Goal: Task Accomplishment & Management: Manage account settings

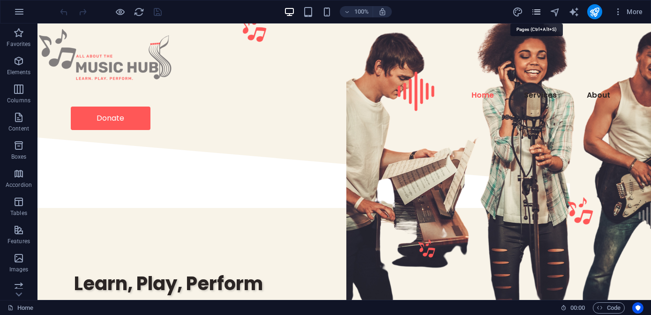
click at [538, 15] on icon "pages" at bounding box center [536, 12] width 11 height 11
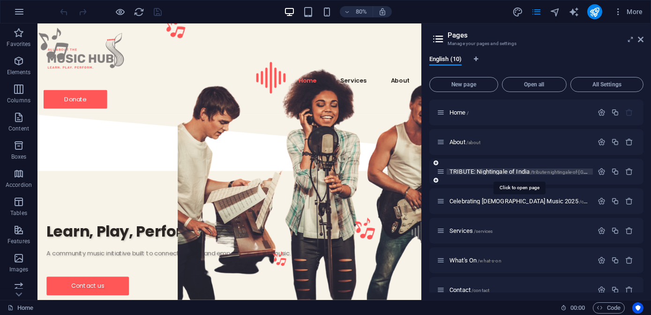
click at [495, 172] on span "TRIBUTE: Nightingale of India /tribute-nightingale-of-[GEOGRAPHIC_DATA]" at bounding box center [538, 171] width 177 height 7
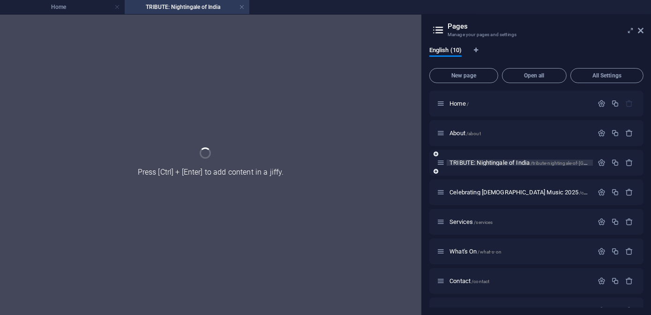
click at [495, 172] on div "TRIBUTE: Nightingale of India /tribute-nightingale-of-[GEOGRAPHIC_DATA]" at bounding box center [537, 163] width 214 height 26
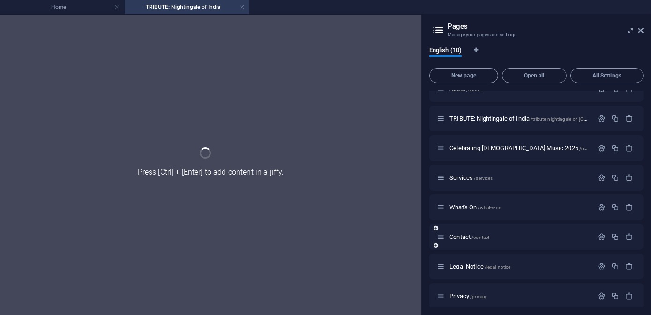
scroll to position [78, 0]
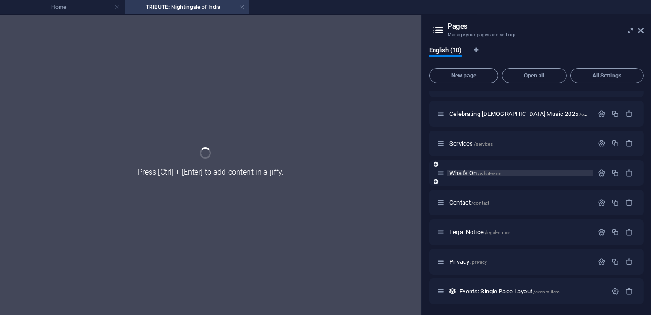
click at [474, 173] on span "What's On /what-s-on" at bounding box center [476, 172] width 52 height 7
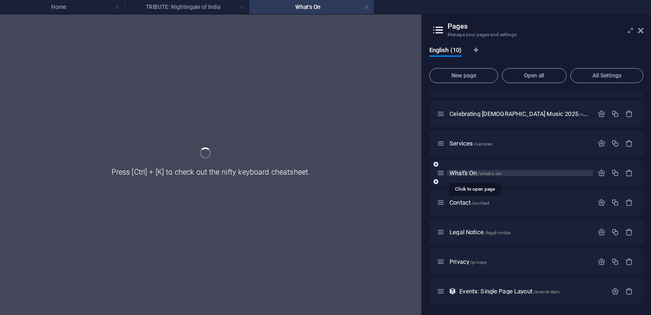
click at [474, 173] on span "What's On /what-s-on" at bounding box center [476, 172] width 52 height 7
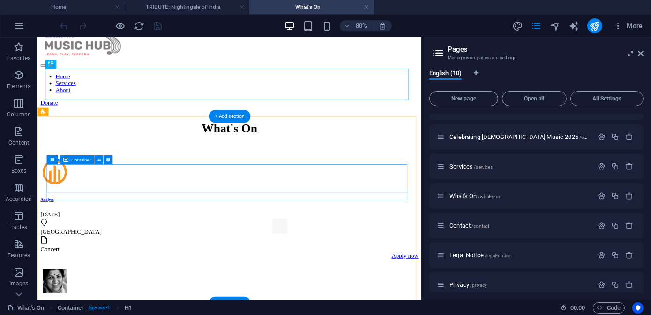
scroll to position [85, 0]
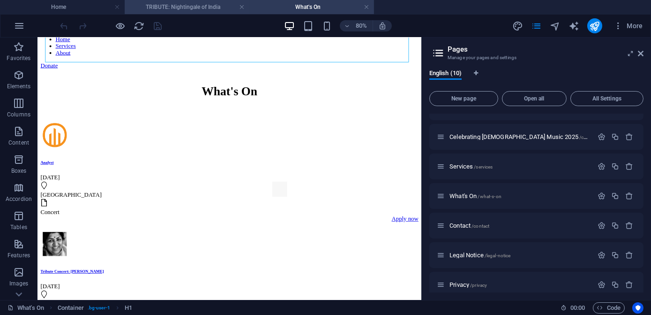
click at [192, 6] on h4 "TRIBUTE: Nightingale of India" at bounding box center [187, 7] width 125 height 10
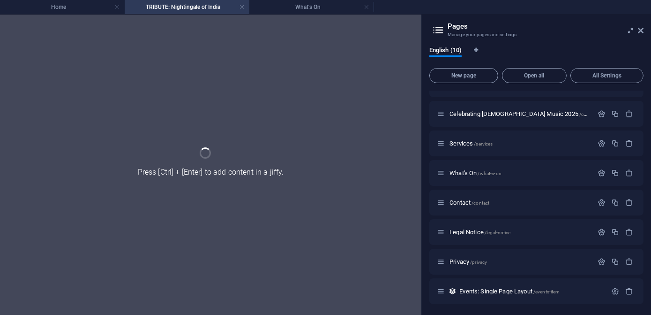
scroll to position [0, 0]
click at [281, 7] on h4 "What's On" at bounding box center [311, 7] width 125 height 10
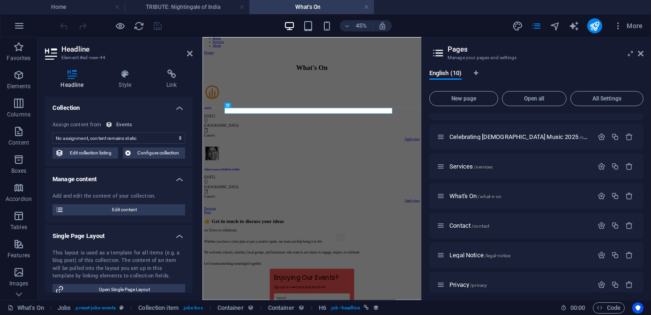
select select "name"
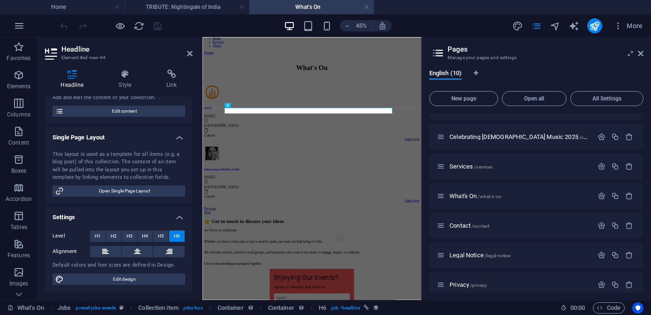
scroll to position [0, 0]
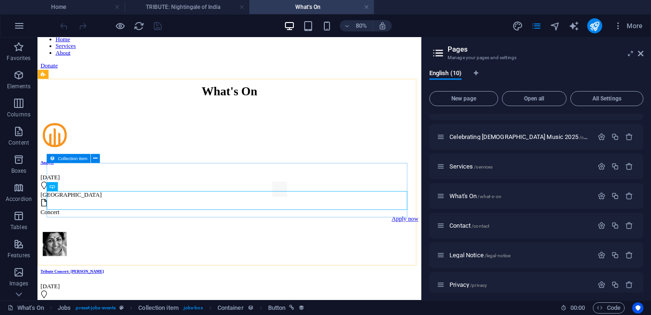
click at [51, 158] on icon at bounding box center [52, 158] width 5 height 9
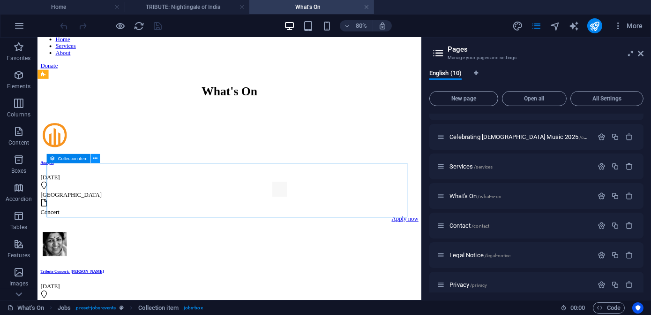
click at [94, 157] on icon at bounding box center [95, 158] width 4 height 8
click at [50, 158] on icon at bounding box center [52, 158] width 5 height 9
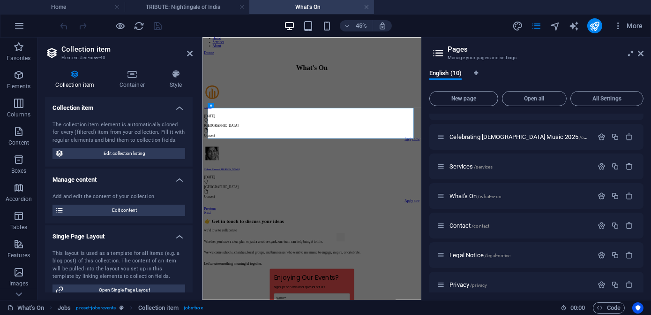
scroll to position [10, 0]
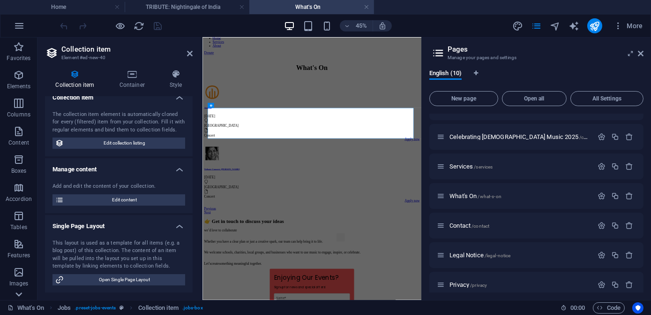
click at [18, 296] on icon at bounding box center [18, 293] width 13 height 13
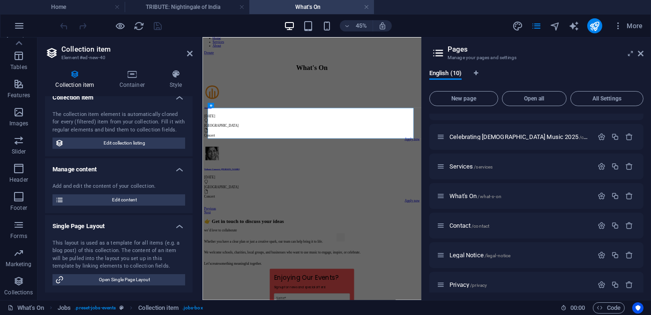
click at [18, 296] on span "Collections" at bounding box center [19, 286] width 38 height 23
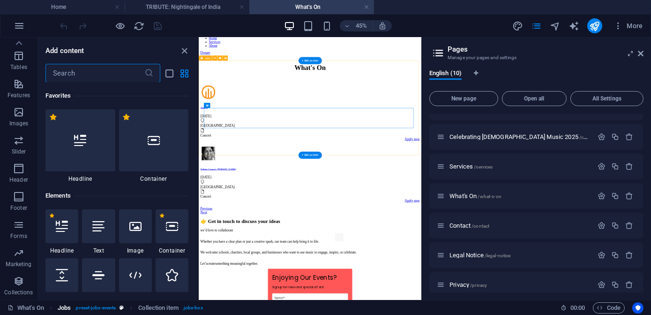
scroll to position [8585, 0]
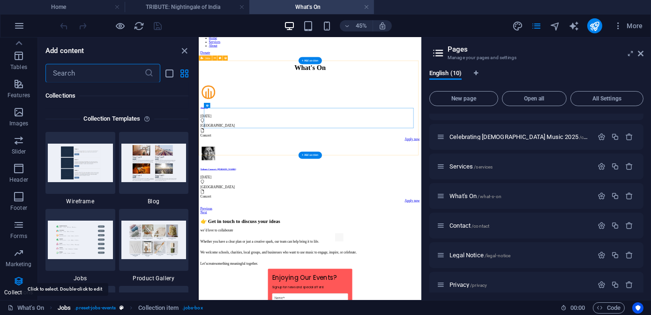
click at [65, 307] on span "Jobs" at bounding box center [64, 307] width 13 height 11
click at [66, 308] on span "Jobs" at bounding box center [64, 307] width 13 height 11
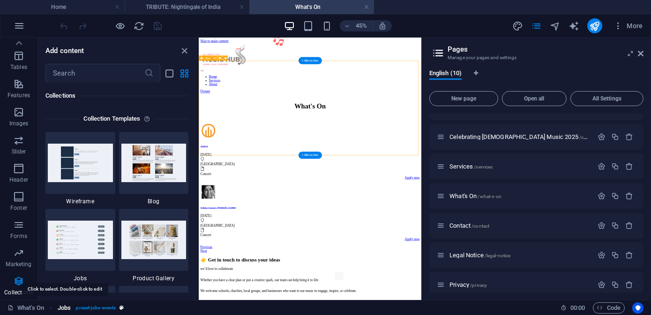
select select "[DOMAIN_NAME]_ASC"
select select "columns.status"
select select "Published"
select select "[DOMAIN_NAME]"
select select "future"
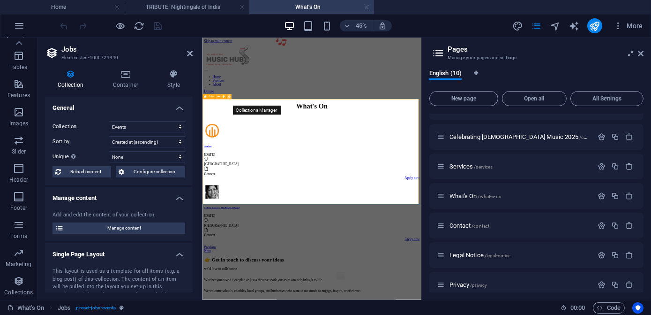
click at [230, 97] on icon at bounding box center [228, 96] width 3 height 4
drag, startPoint x: 178, startPoint y: 76, endPoint x: 182, endPoint y: 211, distance: 135.6
click at [182, 211] on div "Collection Container Style General Collection Events Sort by Created at (ascend…" at bounding box center [119, 180] width 148 height 223
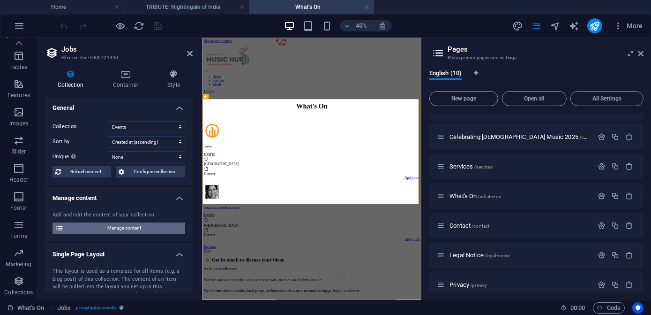
click at [119, 228] on span "Manage content" at bounding box center [125, 227] width 116 height 11
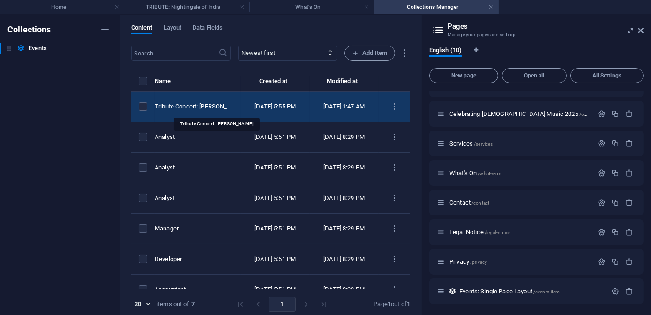
click at [206, 107] on div "Tribute Concert: [PERSON_NAME]" at bounding box center [194, 106] width 79 height 8
select select "Concert"
select select "Published"
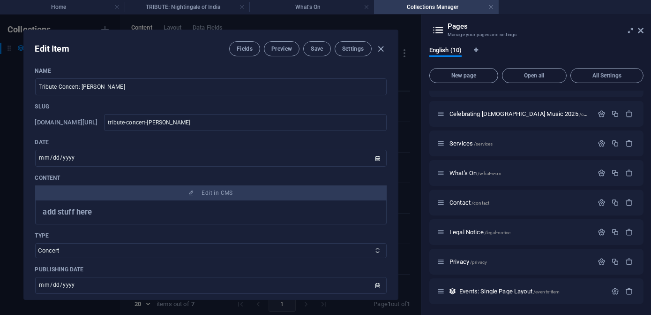
scroll to position [85, 0]
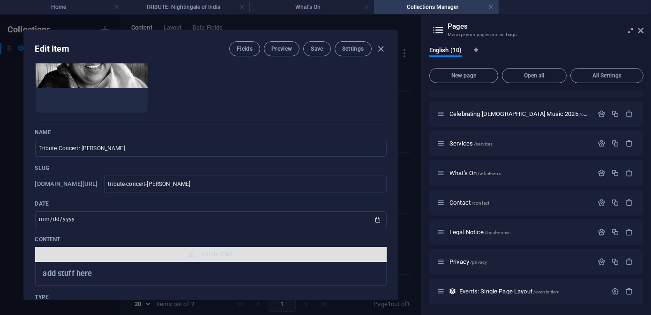
click at [199, 253] on span "Edit in CMS" at bounding box center [211, 254] width 344 height 8
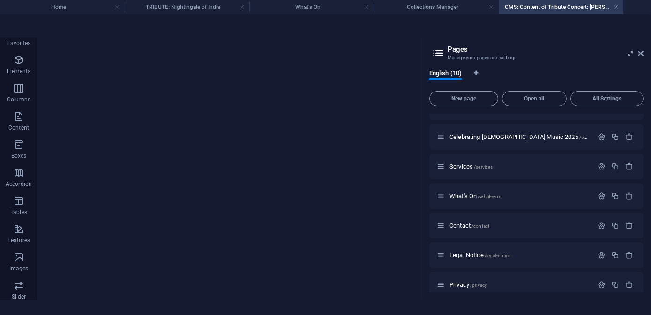
scroll to position [0, 0]
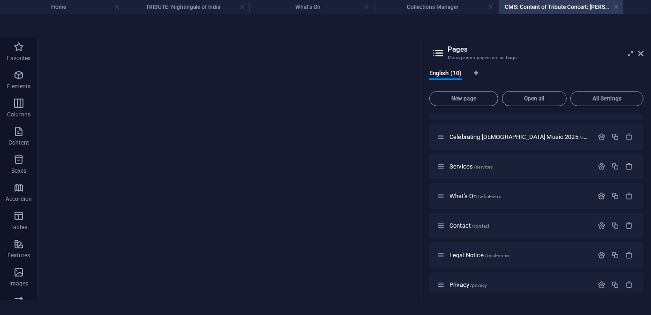
click at [521, 8] on h4 "CMS: Content of Tribute Concert: [PERSON_NAME]..." at bounding box center [561, 7] width 125 height 10
click at [640, 54] on icon at bounding box center [641, 54] width 6 height 8
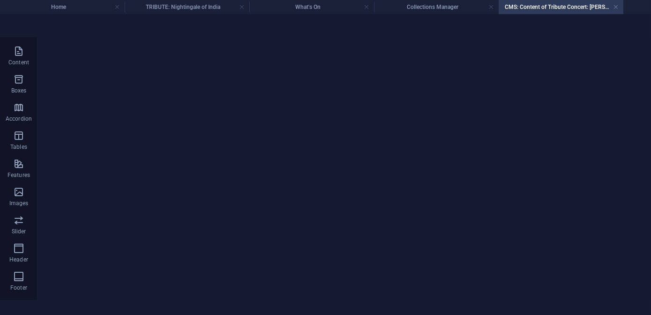
scroll to position [195, 0]
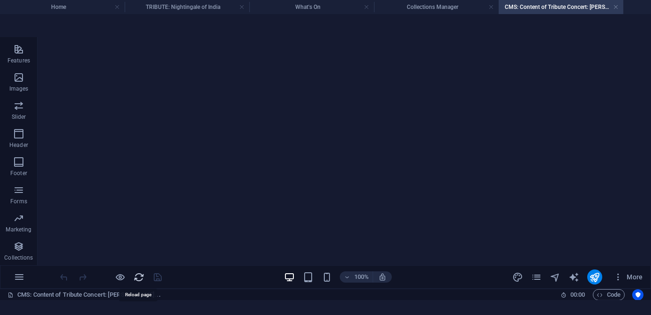
click at [139, 279] on icon "reload" at bounding box center [139, 277] width 11 height 11
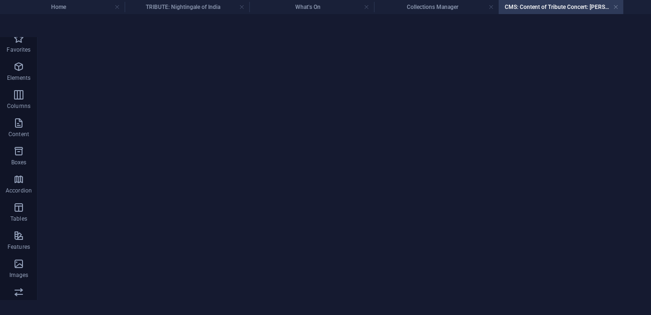
scroll to position [0, 0]
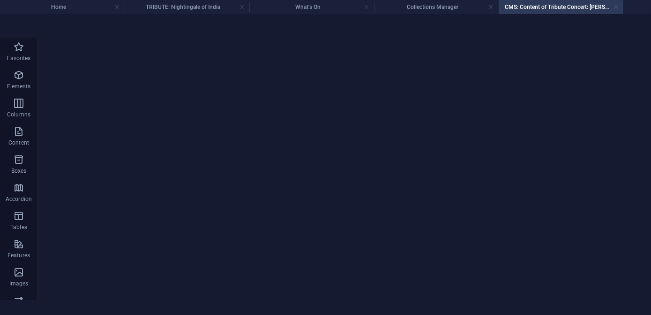
click at [616, 7] on link at bounding box center [616, 7] width 6 height 9
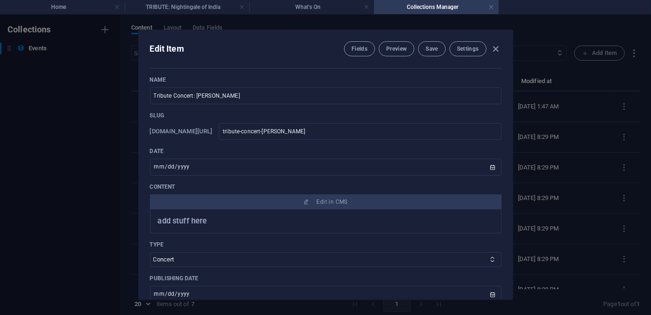
scroll to position [170, 0]
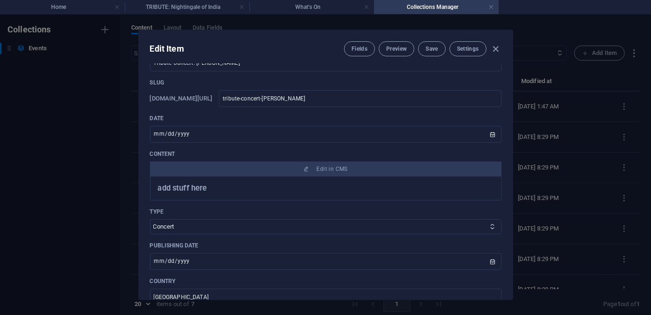
click at [207, 190] on h2 "add stuff here" at bounding box center [326, 188] width 336 height 8
drag, startPoint x: 209, startPoint y: 190, endPoint x: 204, endPoint y: 188, distance: 5.5
click at [205, 189] on h2 "add stuff here" at bounding box center [326, 188] width 336 height 8
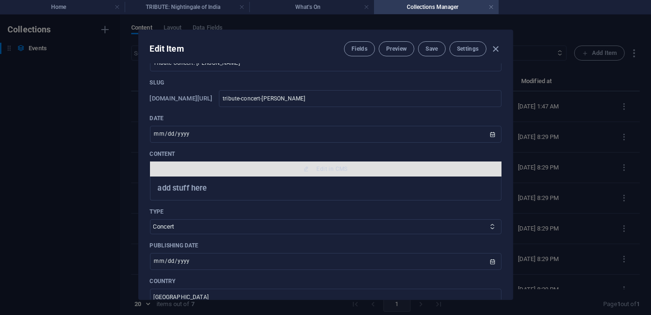
click at [329, 166] on span "Edit in CMS" at bounding box center [332, 169] width 31 height 8
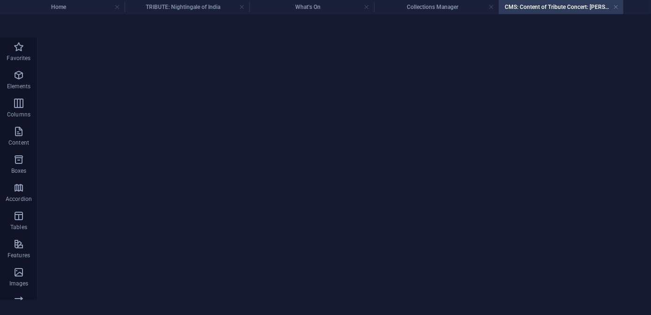
scroll to position [0, 0]
click at [178, 8] on h4 "TRIBUTE: Nightingale of India" at bounding box center [187, 7] width 125 height 10
